Goal: Information Seeking & Learning: Learn about a topic

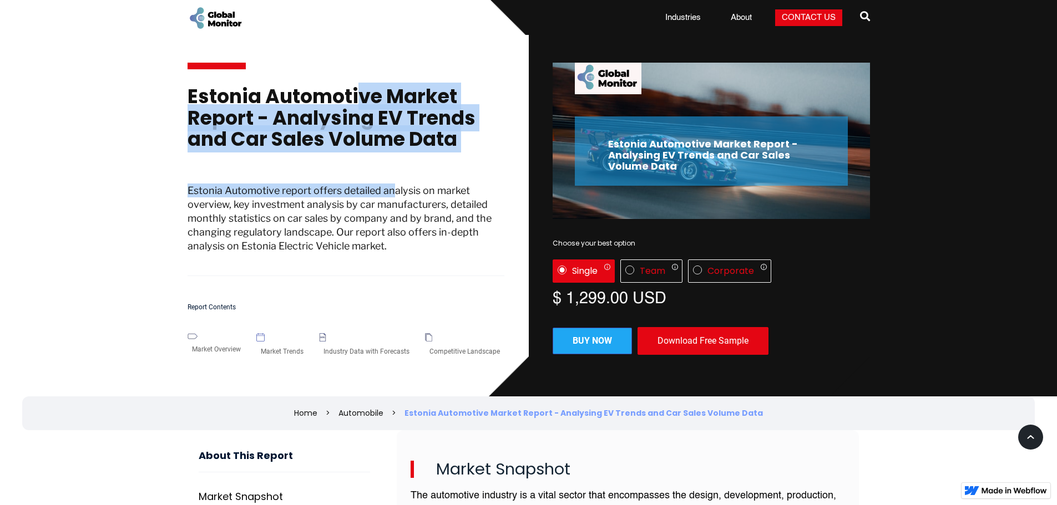
drag, startPoint x: 352, startPoint y: 102, endPoint x: 393, endPoint y: 169, distance: 78.4
click at [393, 169] on div "Estonia Automotive Market Report - Analysing EV Trends and Car Sales Volume Dat…" at bounding box center [346, 183] width 317 height 229
click at [394, 192] on p "Estonia Automotive report offers detailed analysis on market overview, key inve…" at bounding box center [346, 230] width 317 height 93
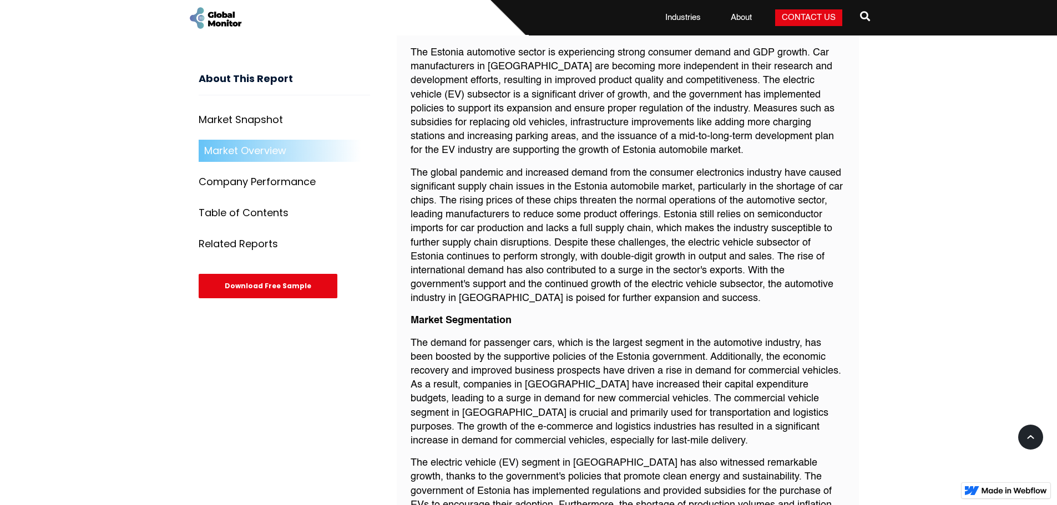
scroll to position [721, 0]
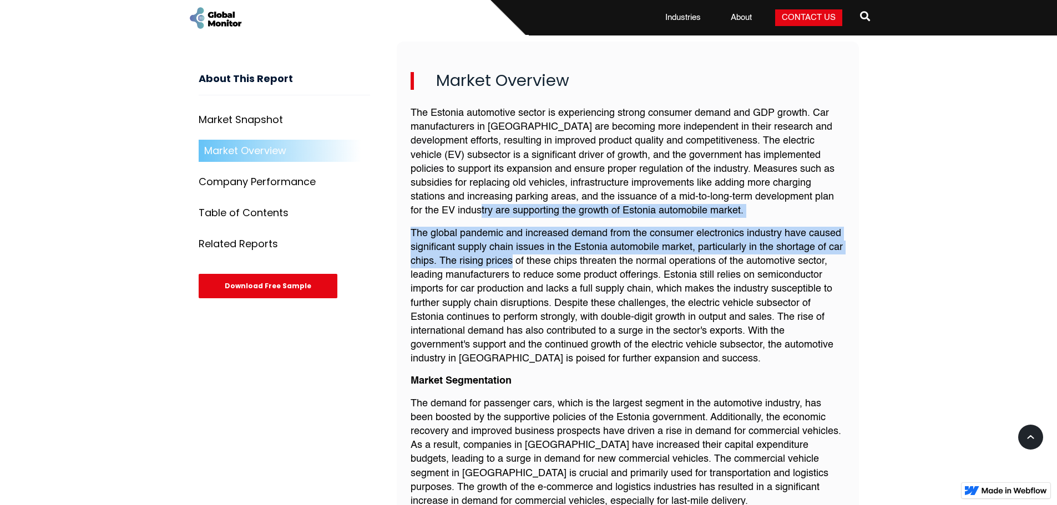
drag, startPoint x: 477, startPoint y: 208, endPoint x: 512, endPoint y: 260, distance: 62.9
click at [512, 260] on div "The Estonia automotive sector is experiencing strong consumer demand and GDP gr…" at bounding box center [628, 468] width 434 height 735
click at [512, 260] on p "The global pandemic and increased demand from the consumer electronics industry…" at bounding box center [628, 297] width 434 height 140
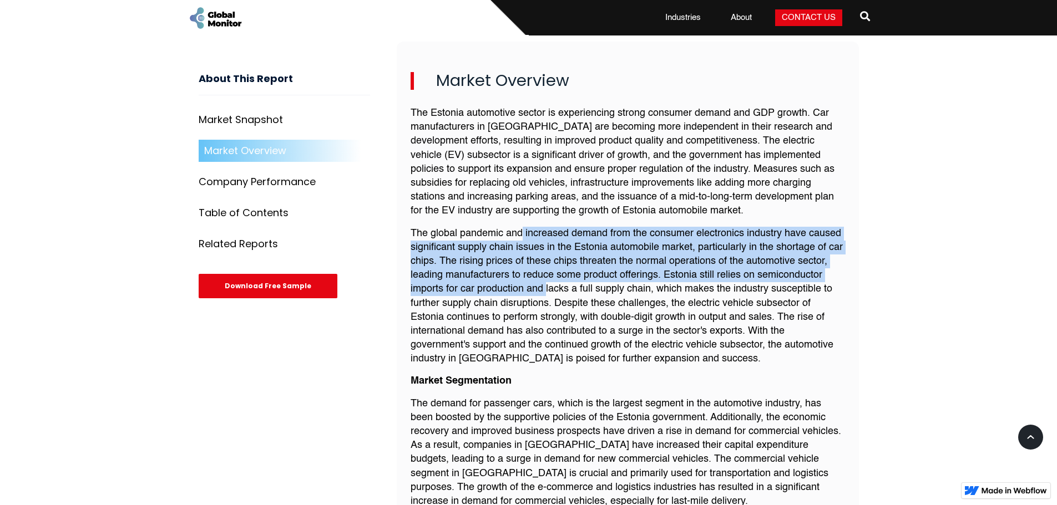
drag, startPoint x: 524, startPoint y: 234, endPoint x: 545, endPoint y: 289, distance: 58.3
click at [545, 289] on p "The global pandemic and increased demand from the consumer electronics industry…" at bounding box center [628, 297] width 434 height 140
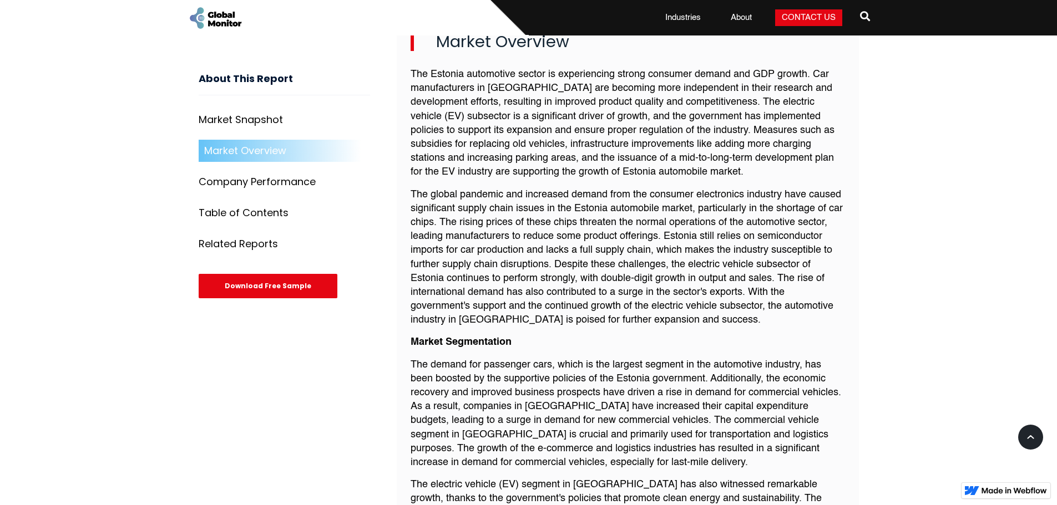
scroll to position [777, 0]
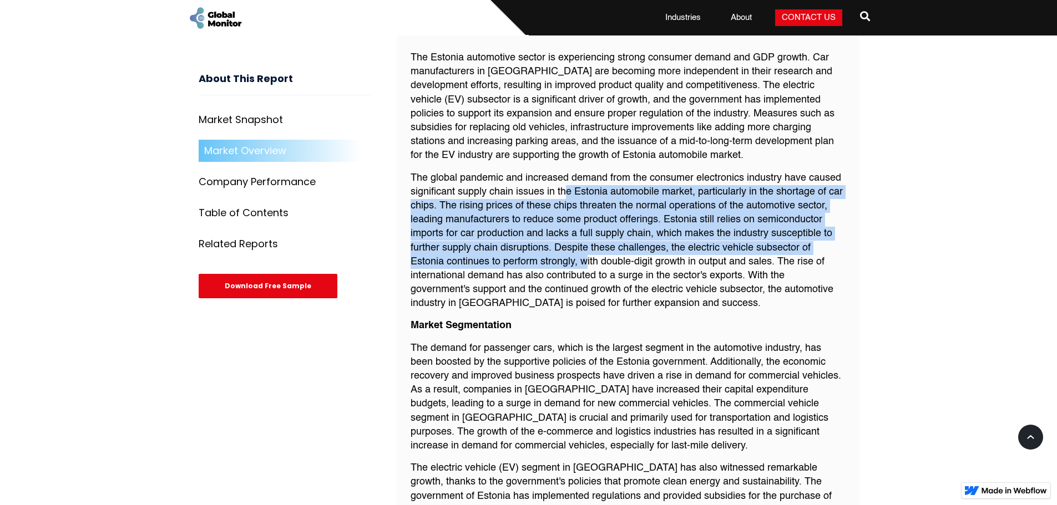
drag, startPoint x: 563, startPoint y: 195, endPoint x: 586, endPoint y: 267, distance: 75.6
click at [586, 267] on p "The global pandemic and increased demand from the consumer electronics industry…" at bounding box center [628, 241] width 434 height 140
click at [587, 267] on p "The global pandemic and increased demand from the consumer electronics industry…" at bounding box center [628, 241] width 434 height 140
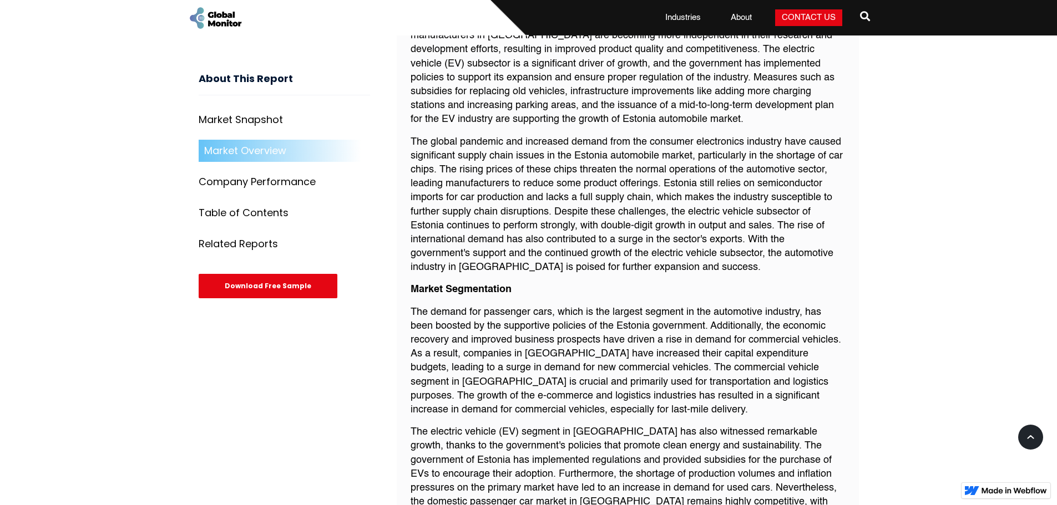
scroll to position [832, 0]
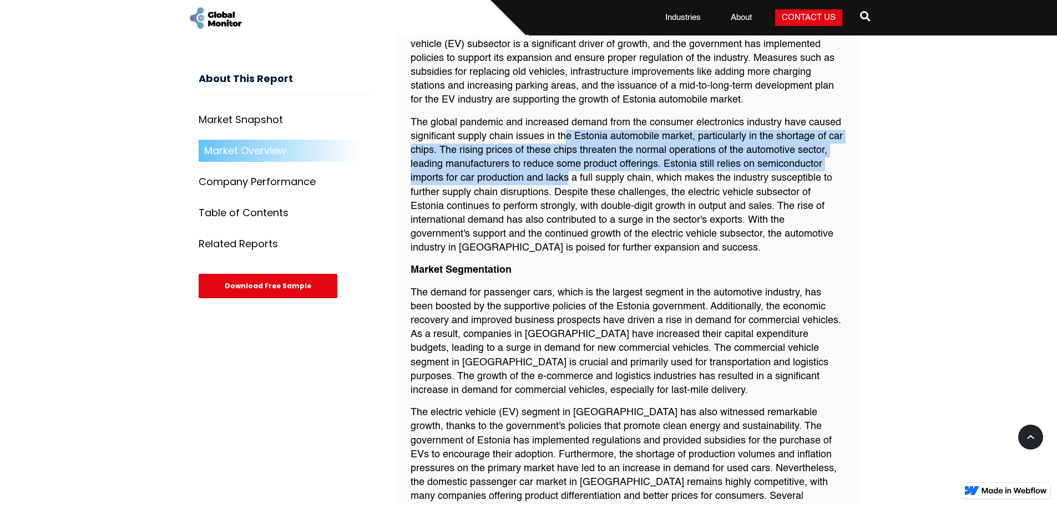
drag, startPoint x: 564, startPoint y: 140, endPoint x: 570, endPoint y: 183, distance: 43.2
click at [570, 182] on p "The global pandemic and increased demand from the consumer electronics industry…" at bounding box center [628, 186] width 434 height 140
click at [570, 184] on p "The global pandemic and increased demand from the consumer electronics industry…" at bounding box center [628, 186] width 434 height 140
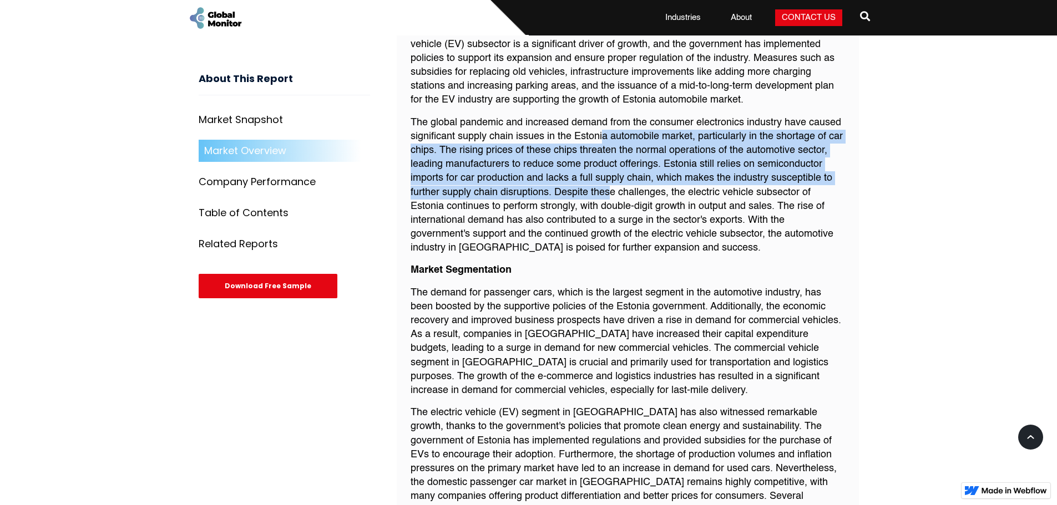
drag, startPoint x: 601, startPoint y: 139, endPoint x: 608, endPoint y: 186, distance: 47.2
click at [608, 186] on p "The global pandemic and increased demand from the consumer electronics industry…" at bounding box center [628, 186] width 434 height 140
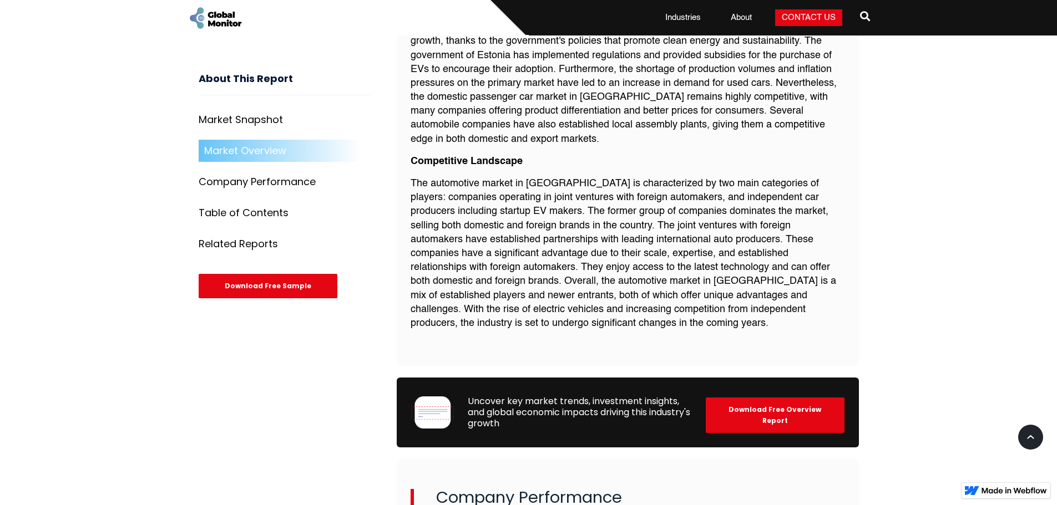
scroll to position [1221, 0]
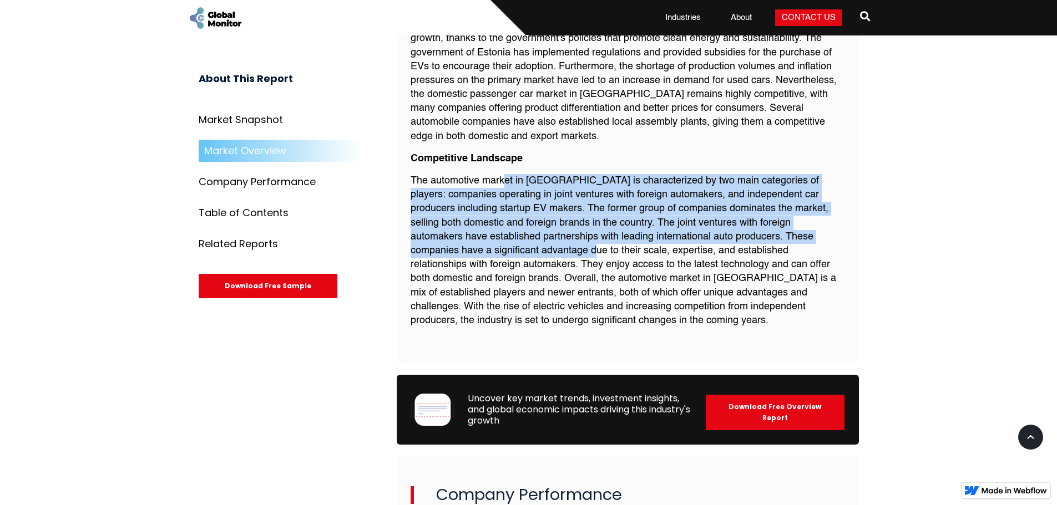
drag, startPoint x: 506, startPoint y: 186, endPoint x: 506, endPoint y: 244, distance: 57.2
click at [506, 244] on p "The automotive market in [GEOGRAPHIC_DATA] is characterized by two main categor…" at bounding box center [628, 251] width 434 height 154
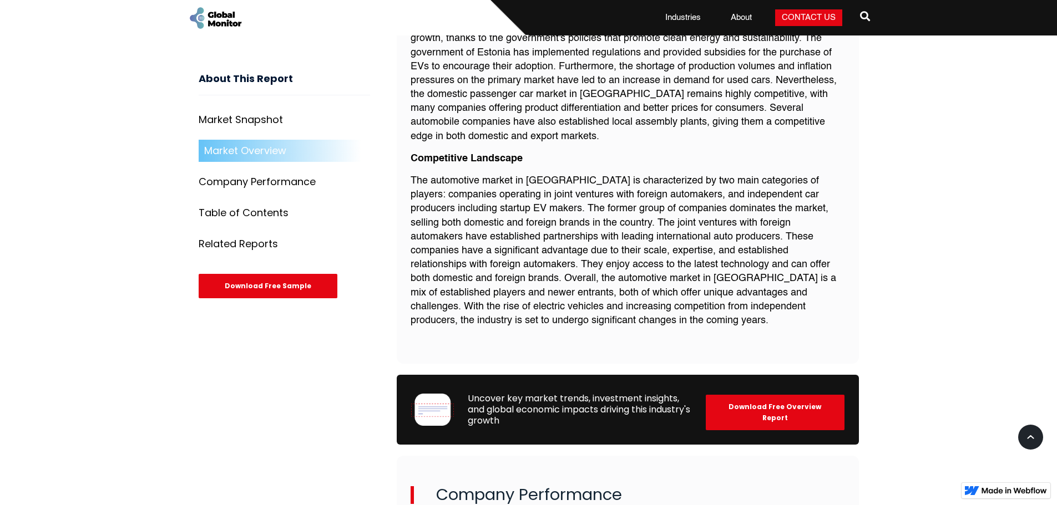
click at [505, 247] on p "The automotive market in [GEOGRAPHIC_DATA] is characterized by two main categor…" at bounding box center [628, 251] width 434 height 154
